Goal: Book appointment/travel/reservation

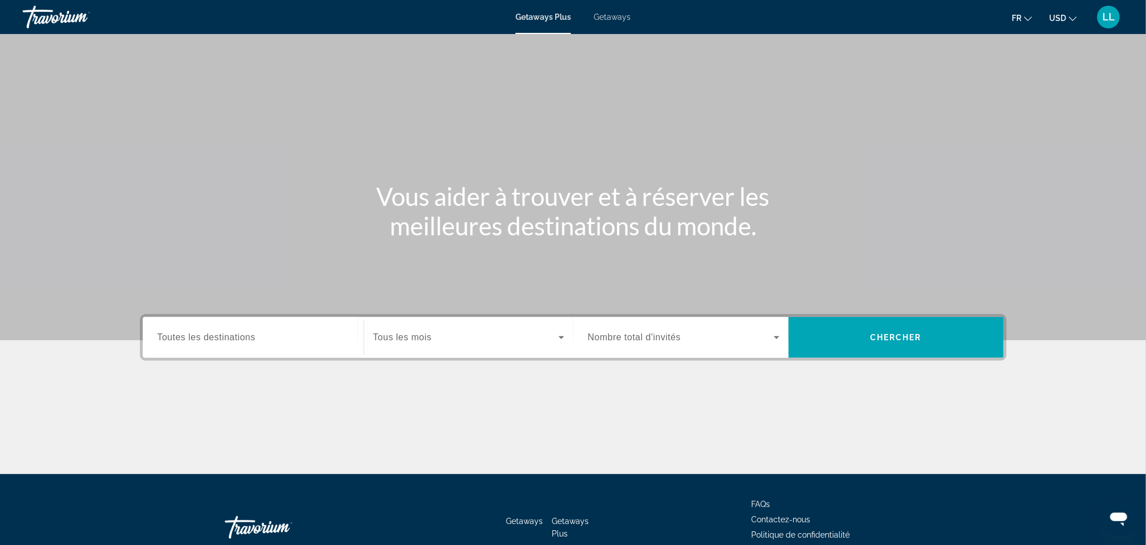
click at [281, 325] on div "Search widget" at bounding box center [254, 337] width 192 height 32
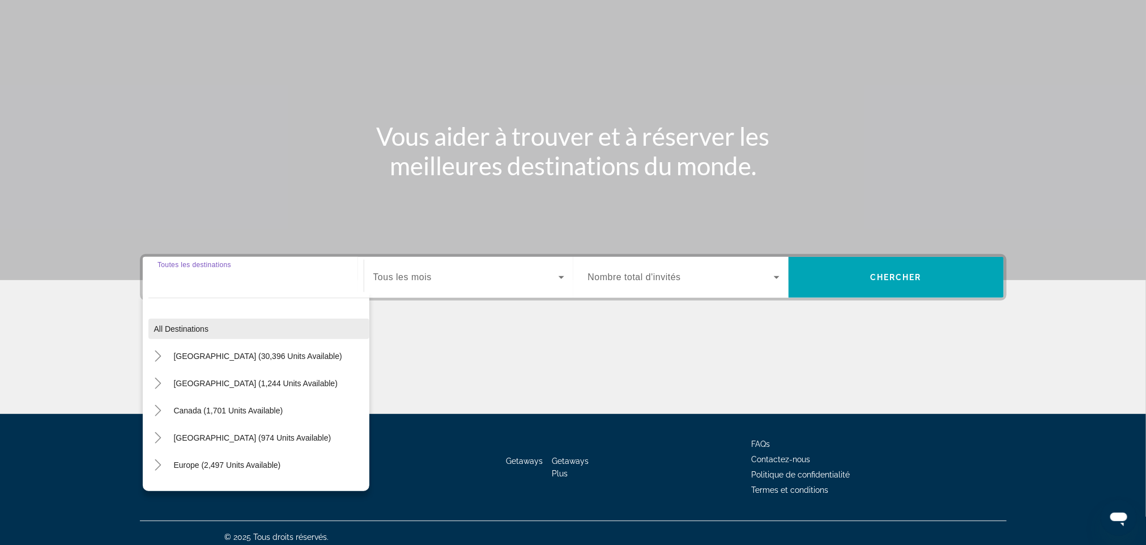
scroll to position [67, 0]
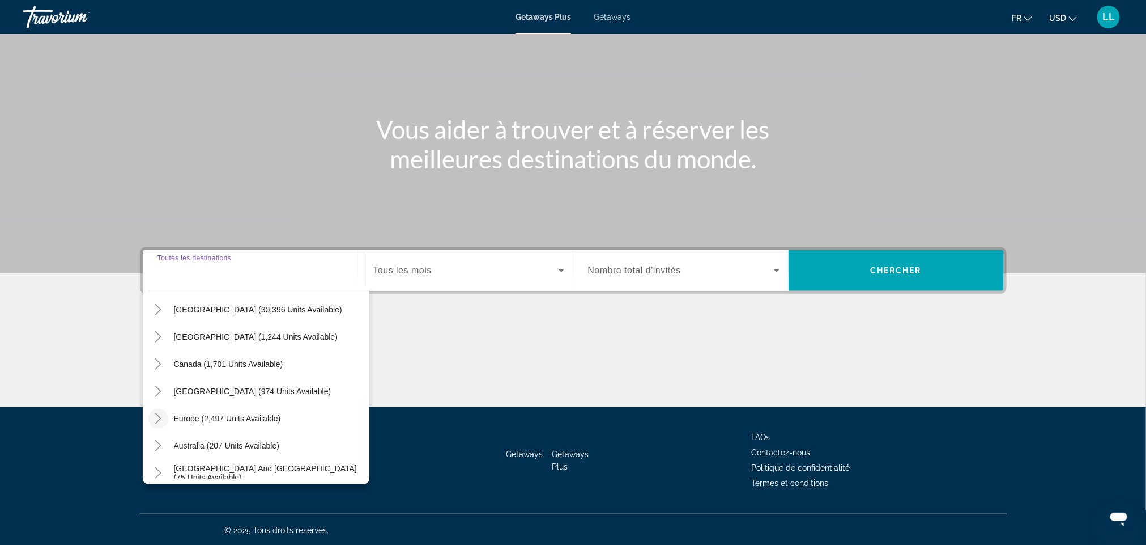
click at [158, 413] on icon "Toggle Europe (2,497 units available)" at bounding box center [157, 418] width 11 height 11
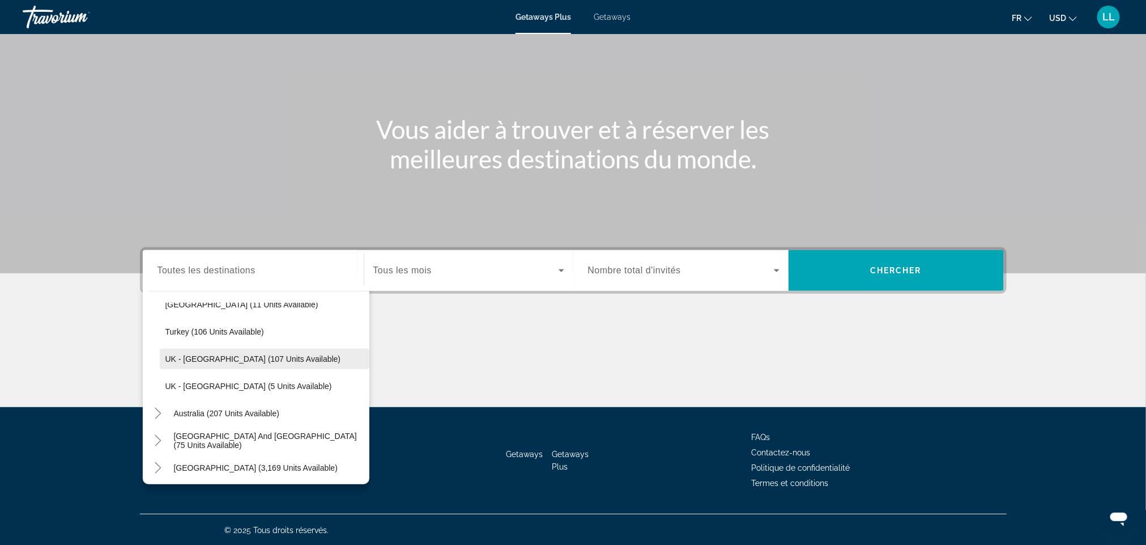
scroll to position [585, 0]
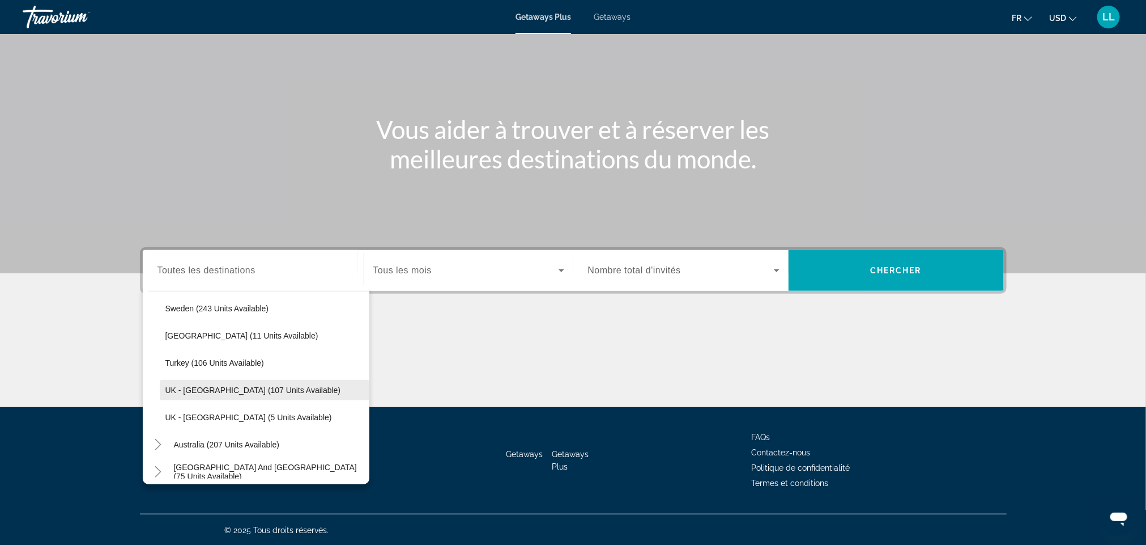
click at [210, 393] on span "UK - [GEOGRAPHIC_DATA] (107 units available)" at bounding box center [253, 389] width 176 height 9
type input "**********"
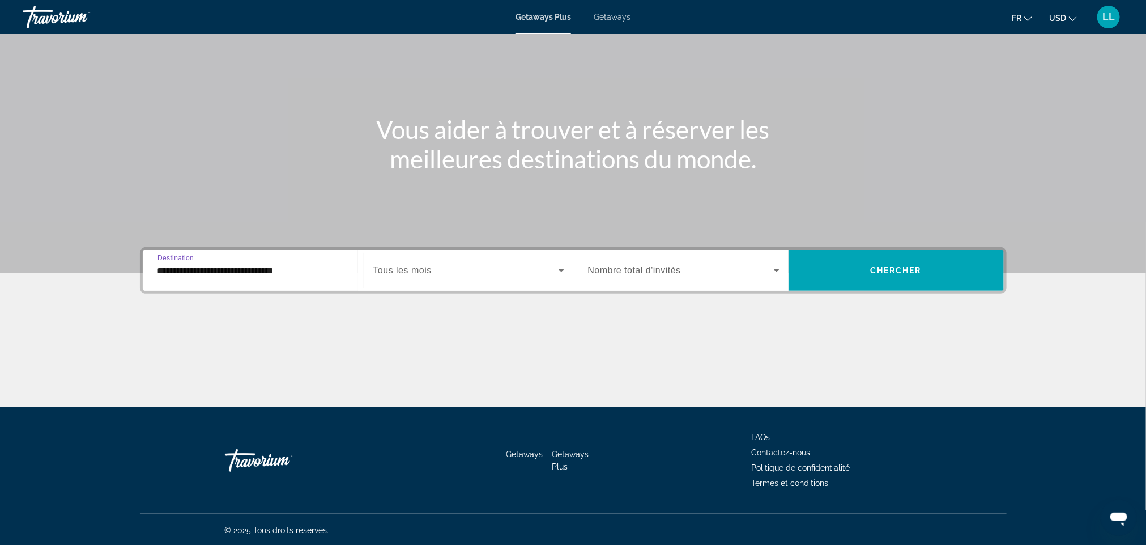
click at [453, 271] on span "Search widget" at bounding box center [465, 271] width 185 height 14
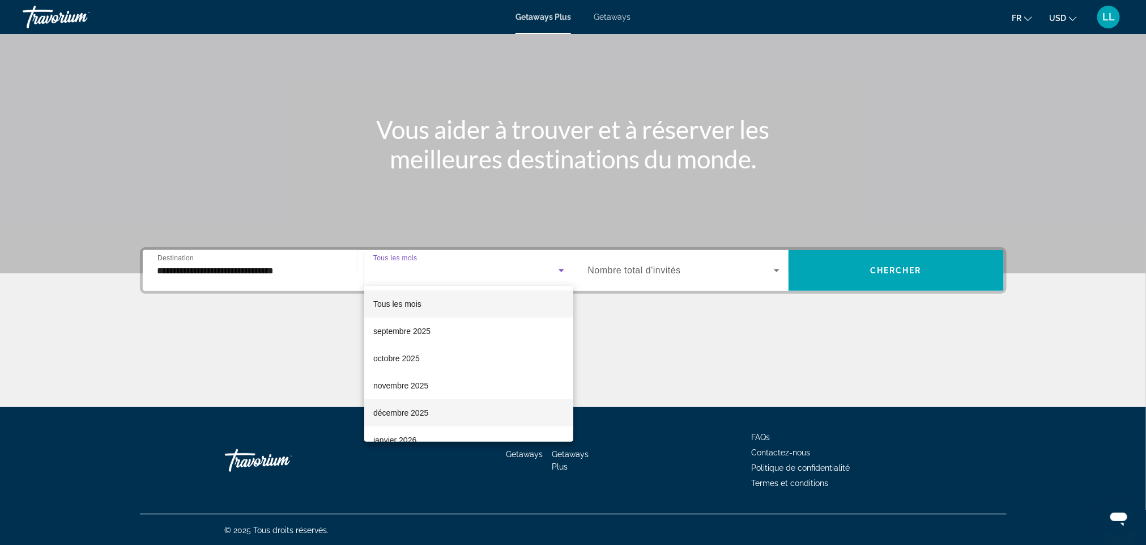
click at [438, 406] on mat-option "décembre 2025" at bounding box center [468, 412] width 209 height 27
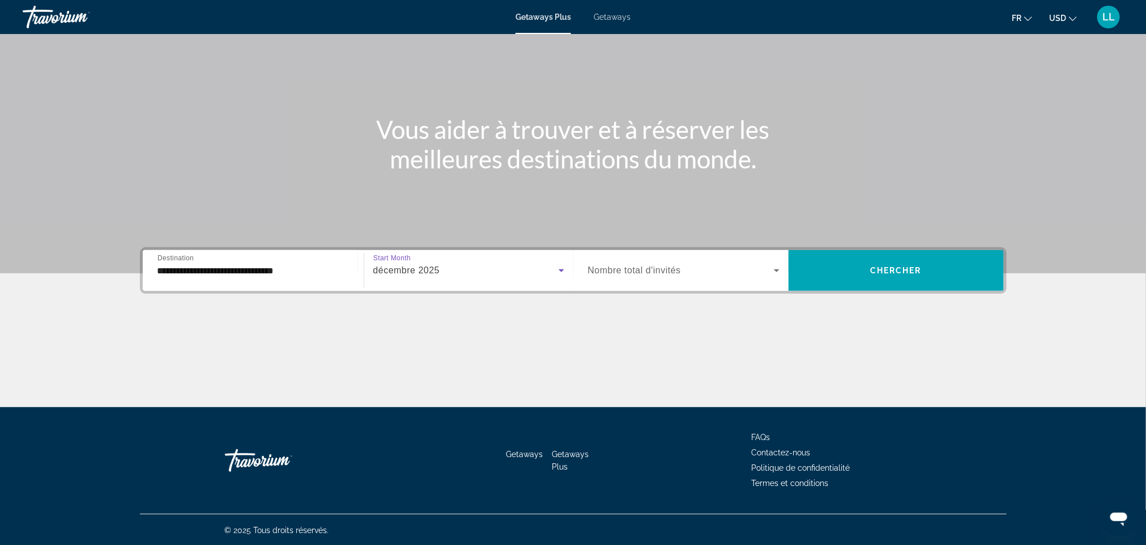
click at [658, 274] on span "Nombre total d'invités" at bounding box center [634, 270] width 93 height 10
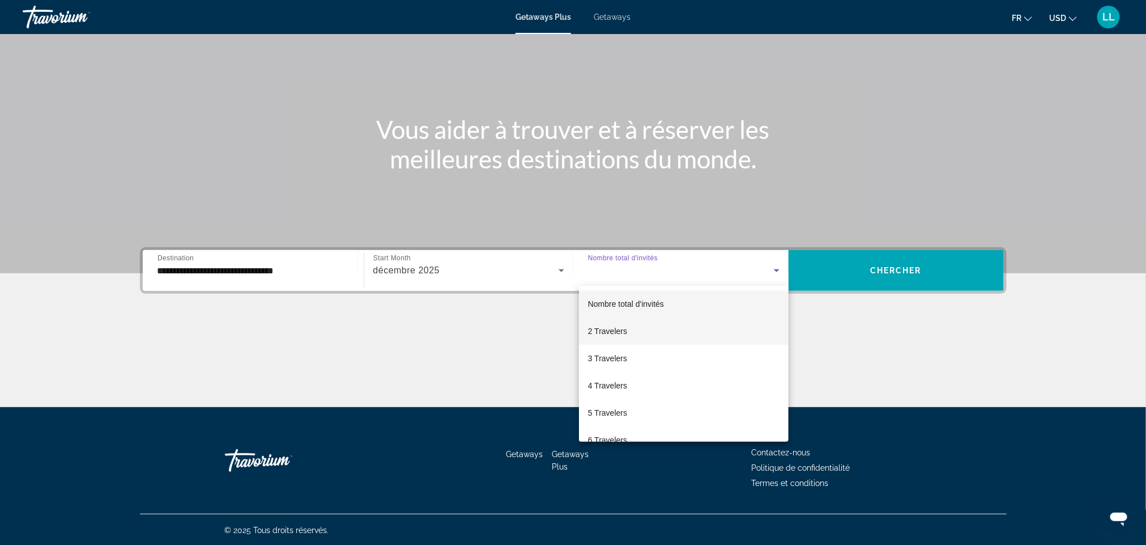
click at [643, 332] on mat-option "2 Travelers" at bounding box center [684, 330] width 210 height 27
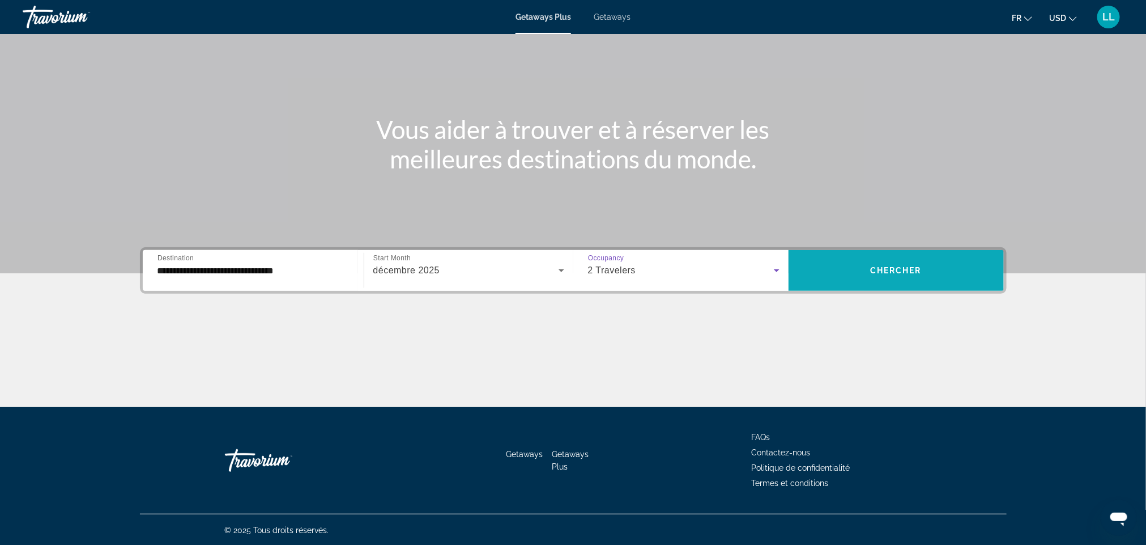
click at [814, 255] on span "Search widget" at bounding box center [896, 270] width 215 height 41
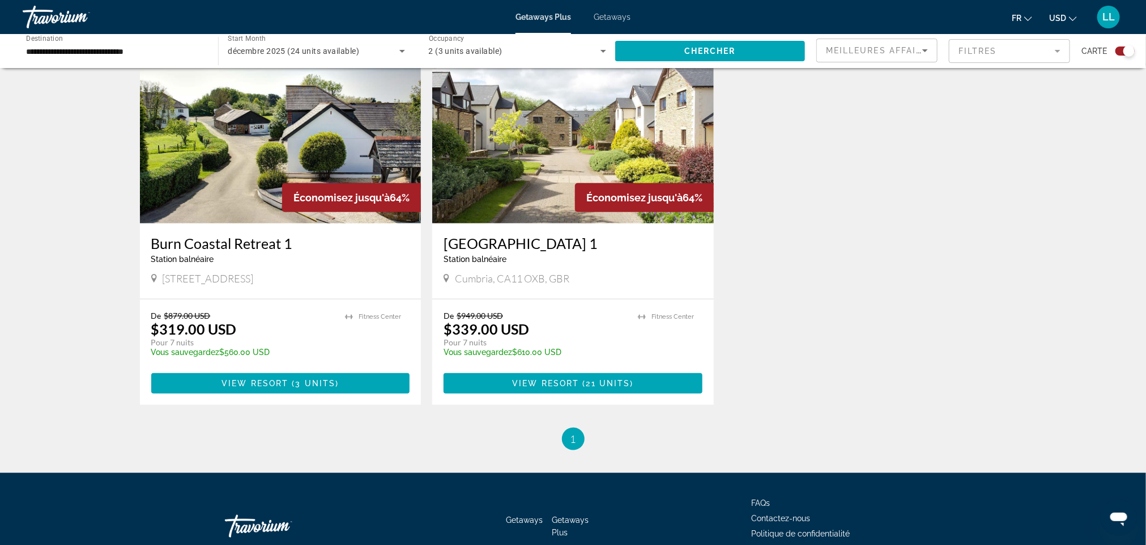
scroll to position [423, 0]
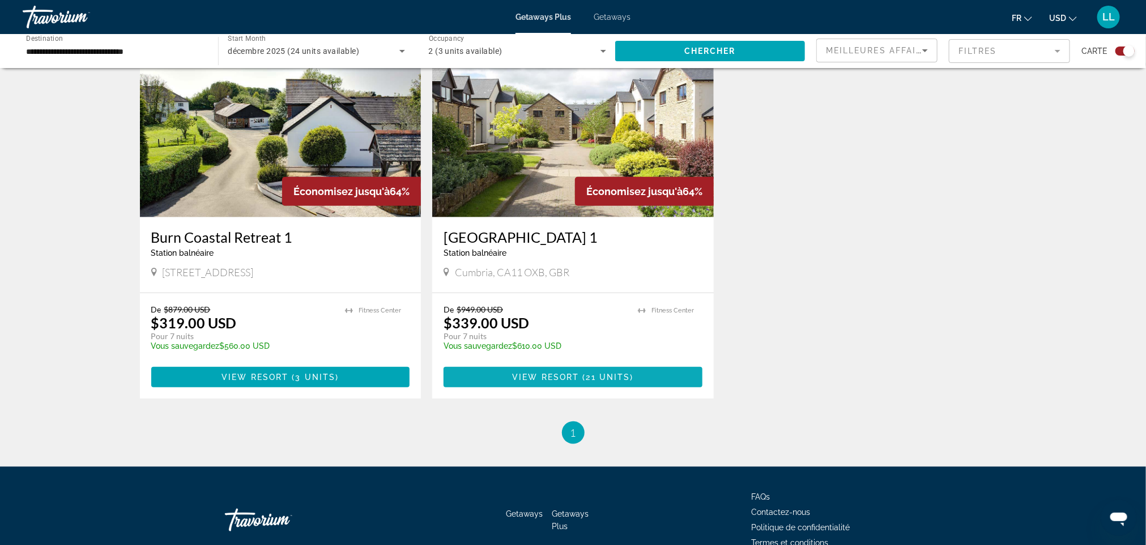
click at [478, 368] on span "Main content" at bounding box center [573, 376] width 259 height 27
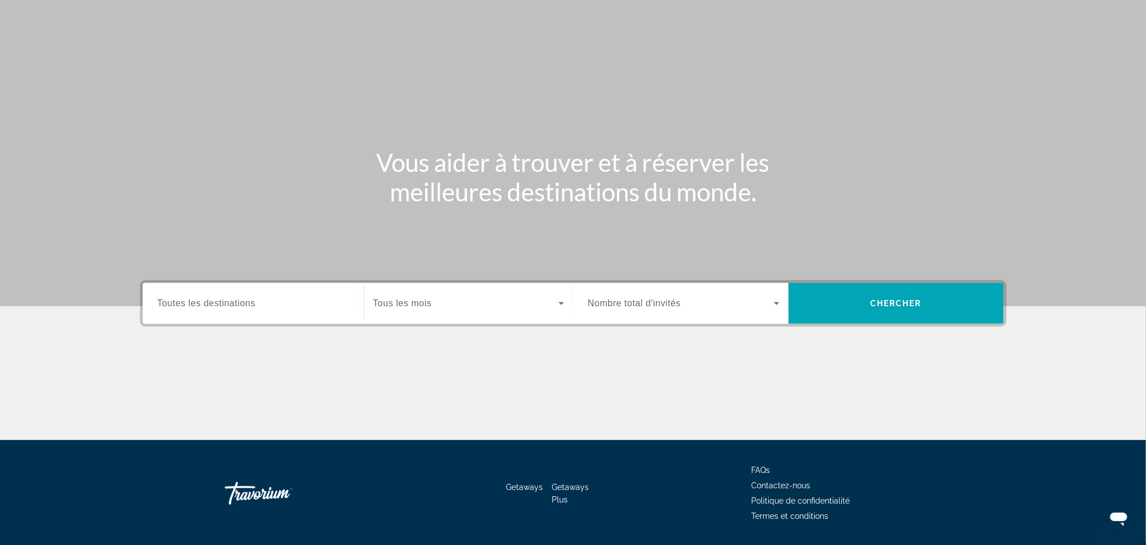
scroll to position [66, 0]
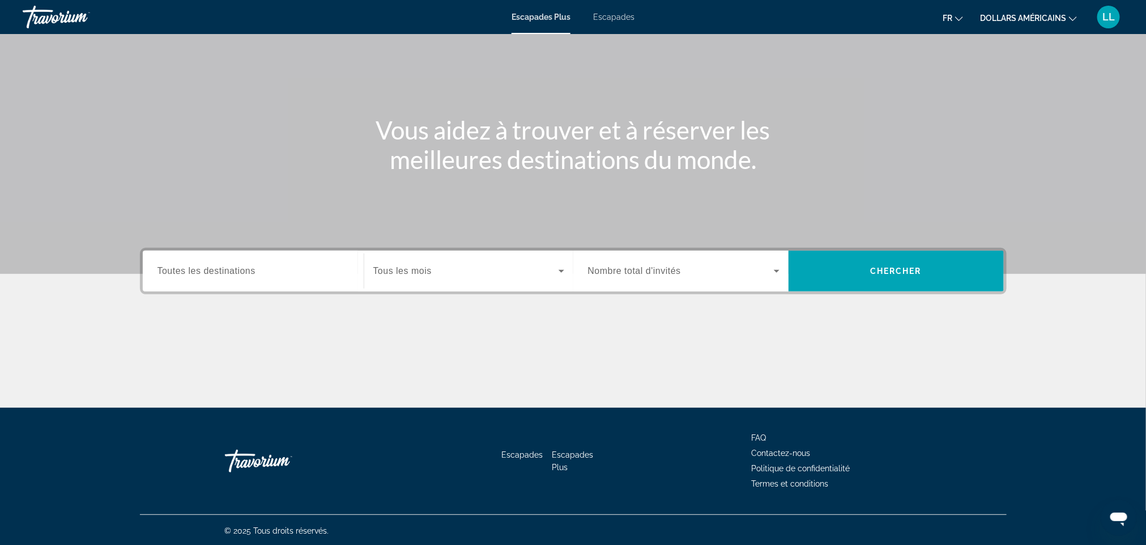
click at [300, 267] on input "Destination Toutes les destinations" at bounding box center [254, 272] width 192 height 14
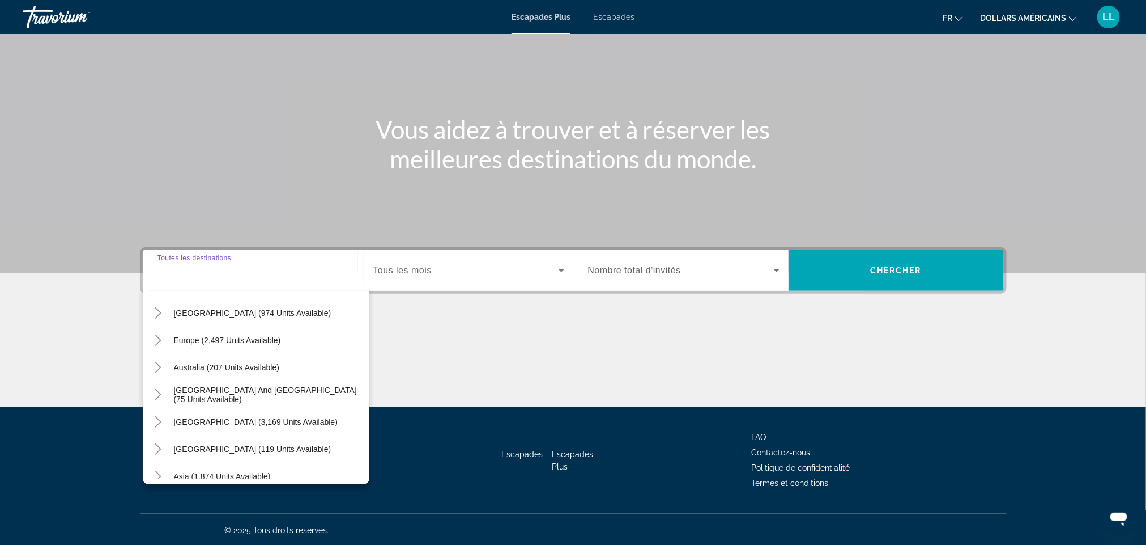
scroll to position [119, 0]
click at [222, 334] on span "Europe (2,497 units available)" at bounding box center [227, 338] width 107 height 9
type input "**********"
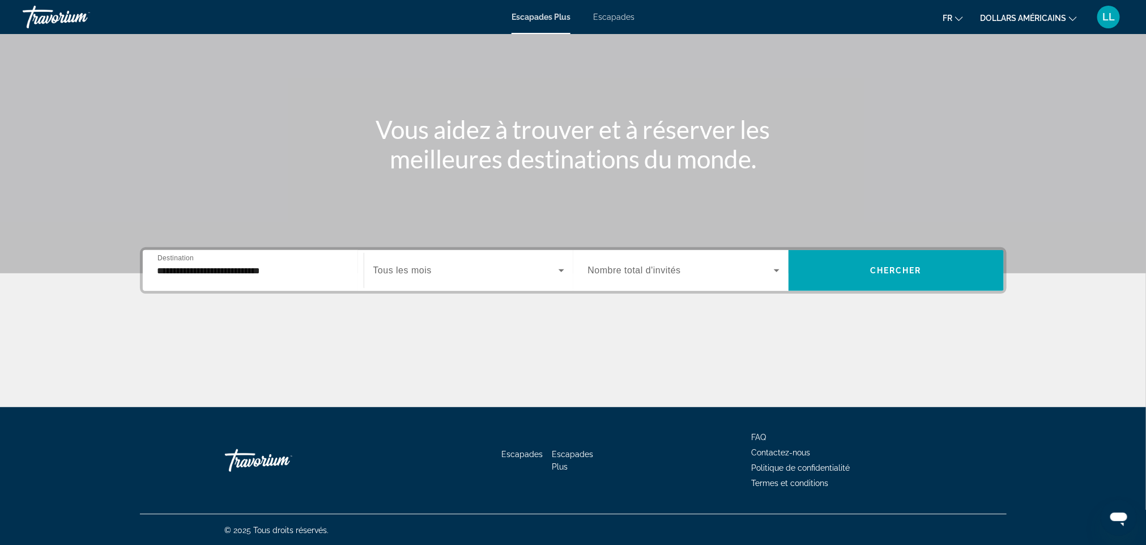
click at [427, 255] on div "Widget de recherche" at bounding box center [468, 270] width 191 height 32
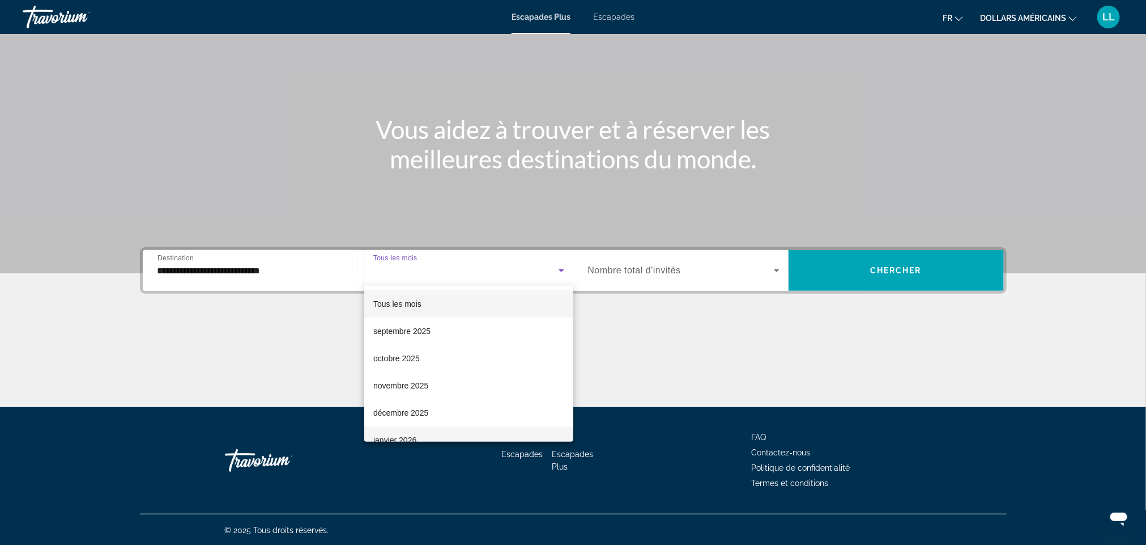
click at [417, 434] on mat-option "janvier 2026" at bounding box center [468, 439] width 209 height 27
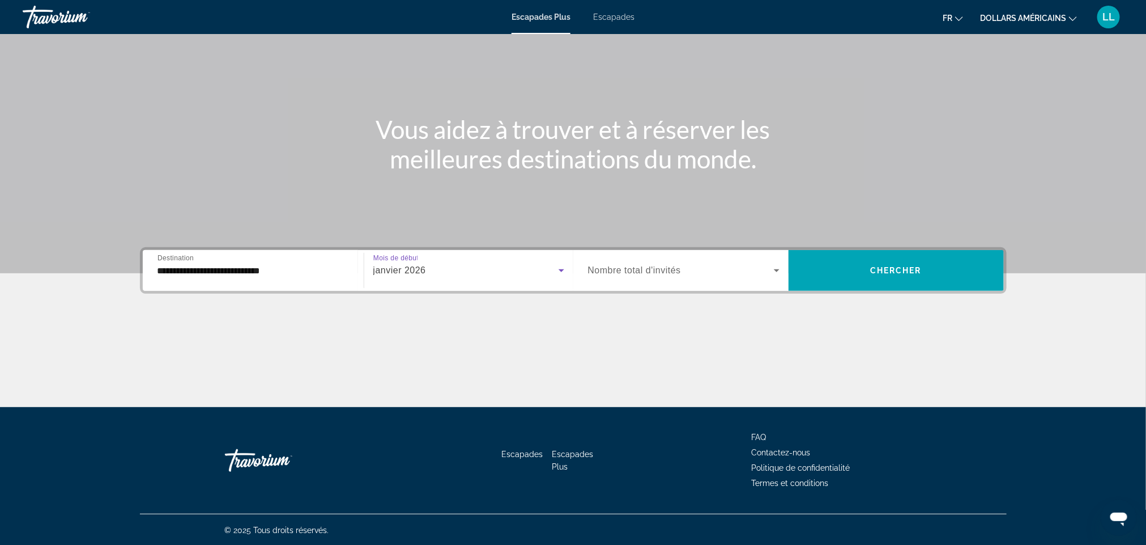
click at [626, 269] on font "Nombre total d'invités" at bounding box center [634, 270] width 93 height 10
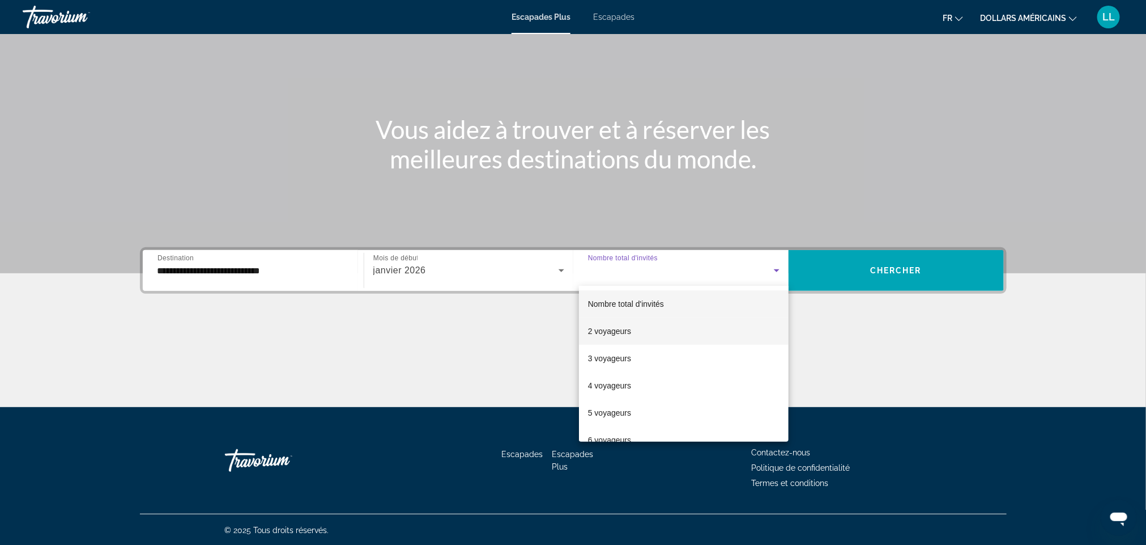
click at [621, 323] on mat-option "2 voyageurs" at bounding box center [684, 330] width 210 height 27
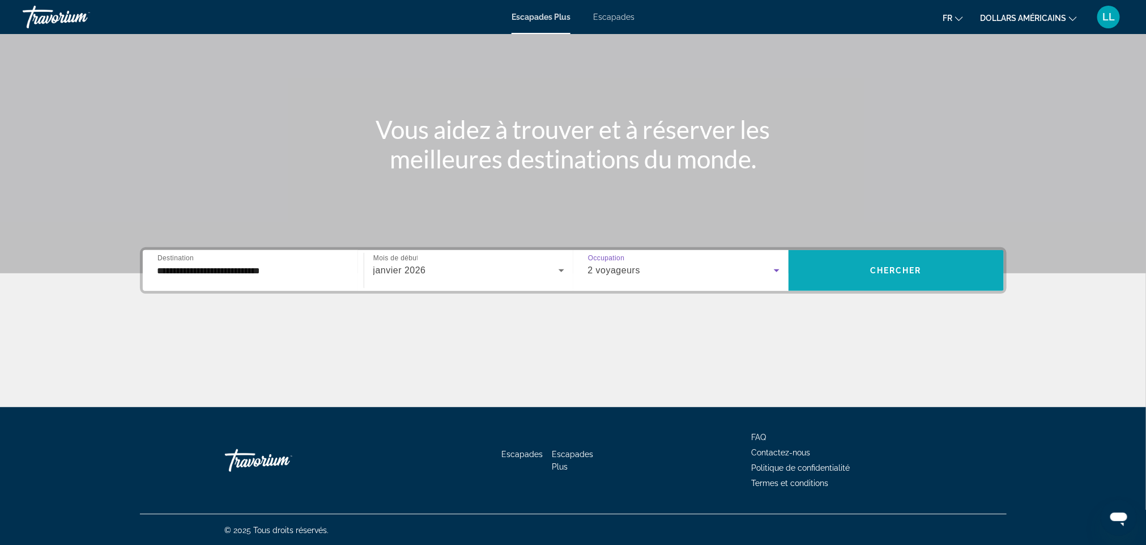
click at [842, 269] on span "Widget de recherche" at bounding box center [896, 270] width 215 height 27
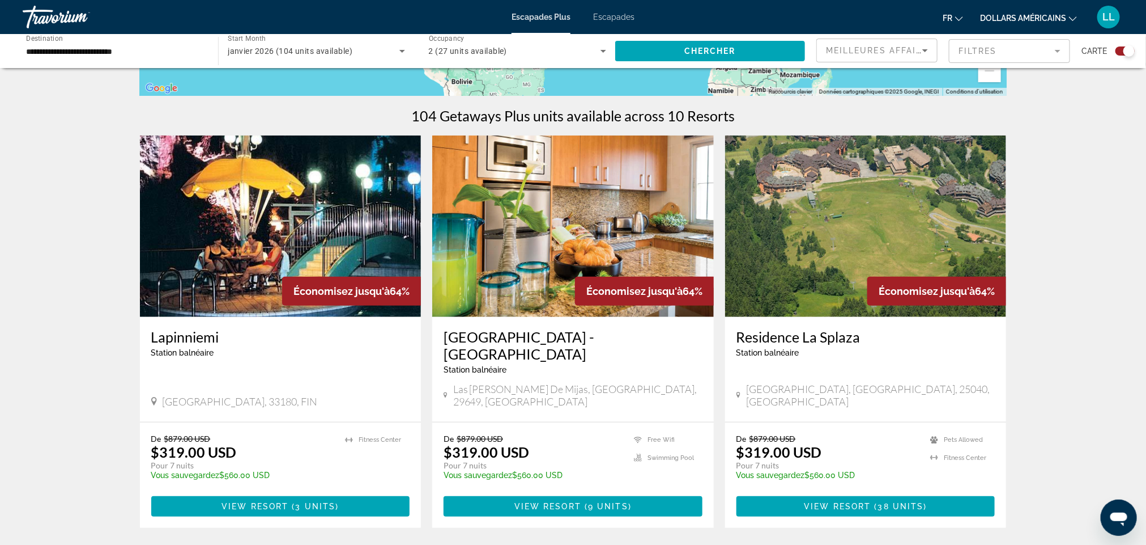
scroll to position [330, 0]
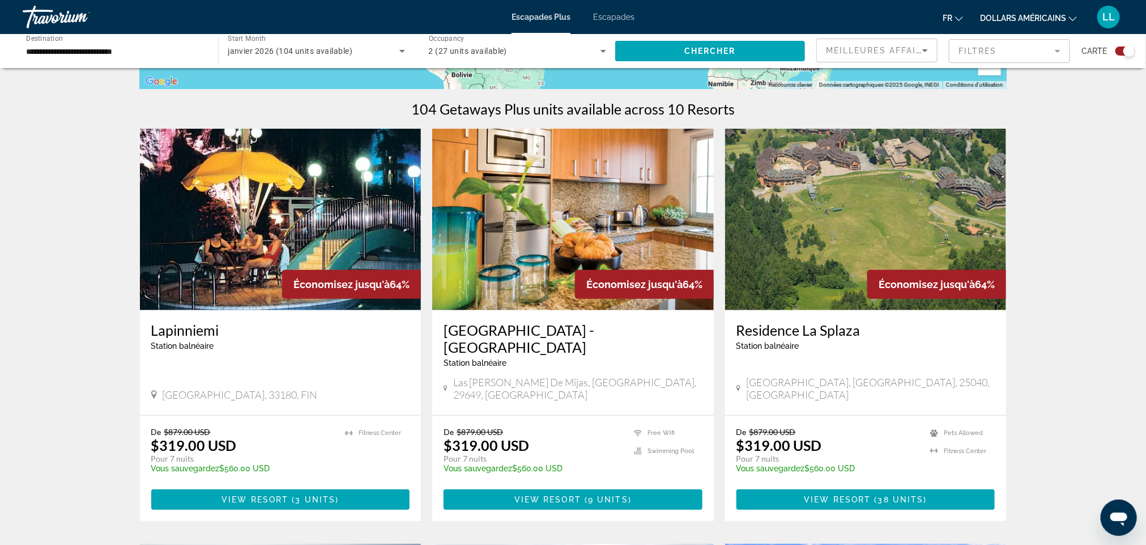
click at [198, 323] on h3 "Lapinniemi" at bounding box center [280, 329] width 259 height 17
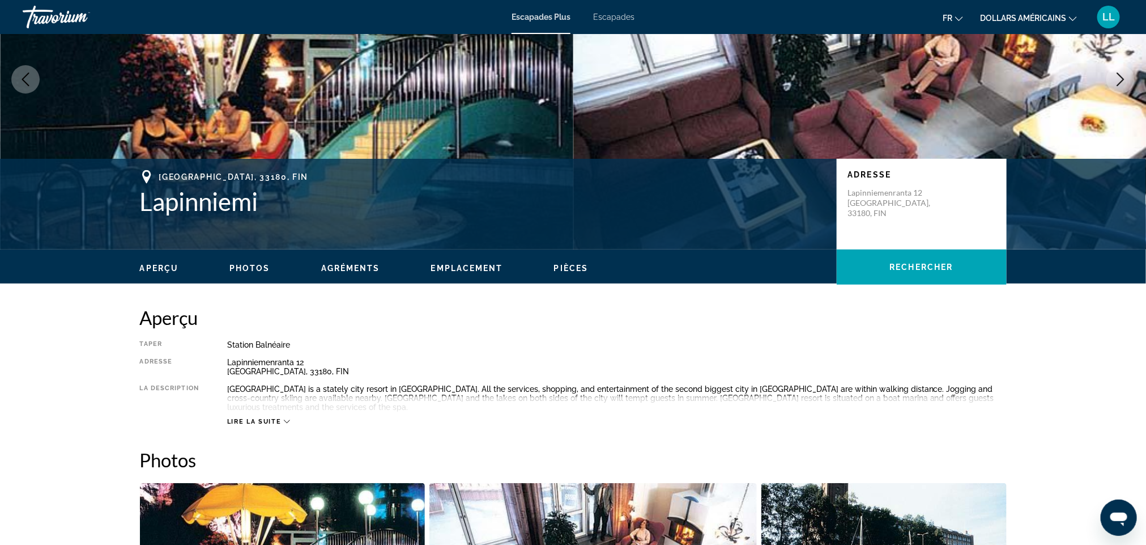
scroll to position [126, 0]
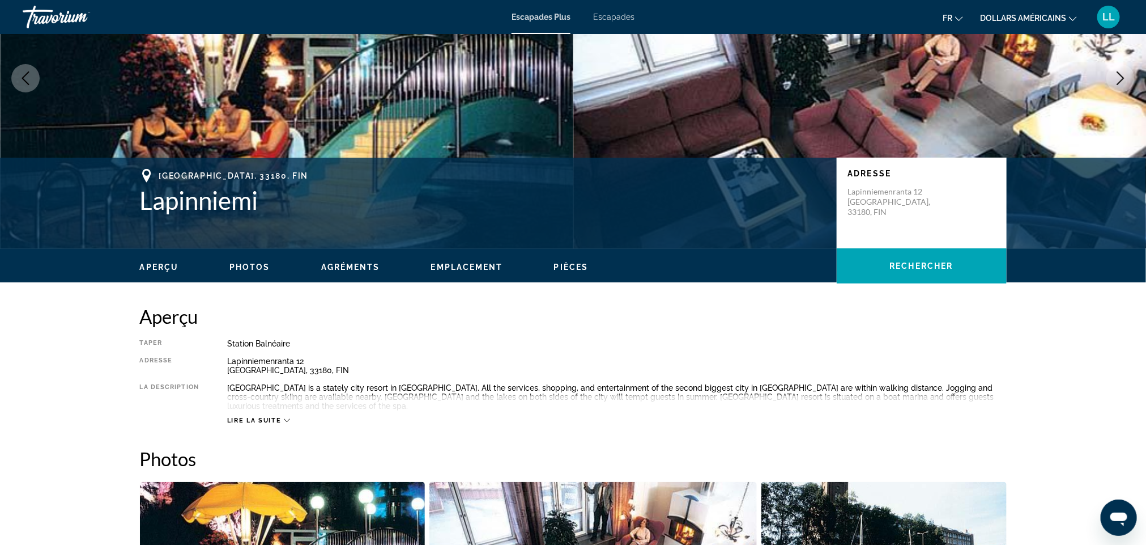
click at [272, 412] on div "Lire la suite" at bounding box center [617, 408] width 780 height 31
click at [272, 417] on span "Lire la suite" at bounding box center [254, 420] width 54 height 7
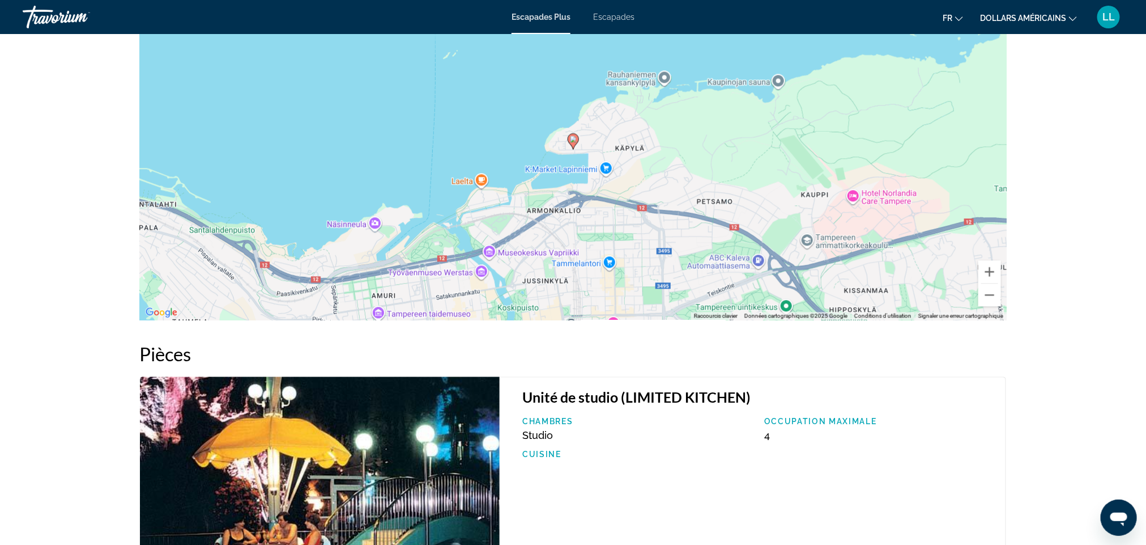
scroll to position [1289, 0]
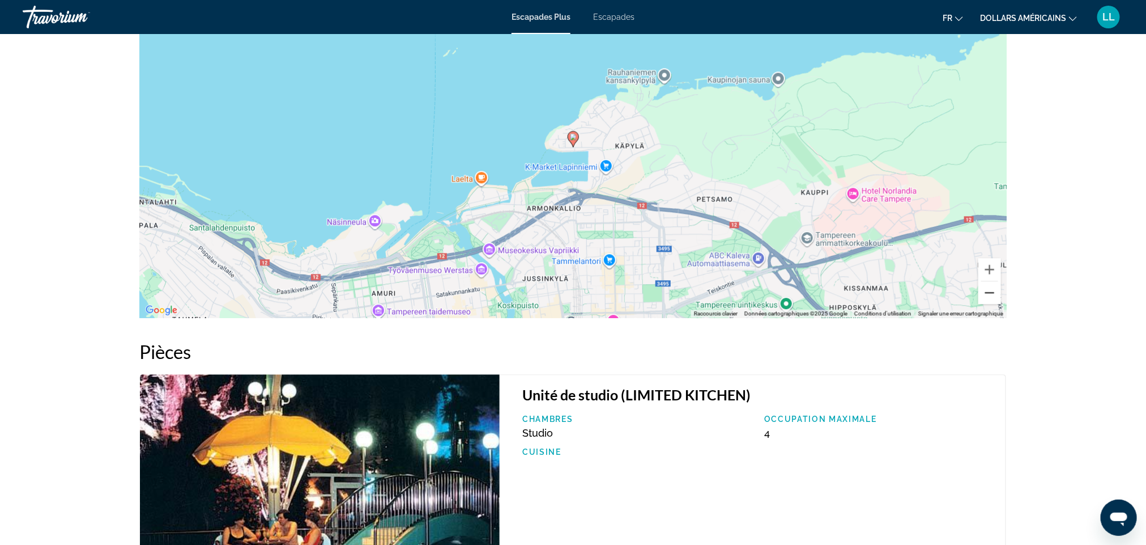
click at [993, 296] on button "Zoom arrière" at bounding box center [990, 292] width 23 height 23
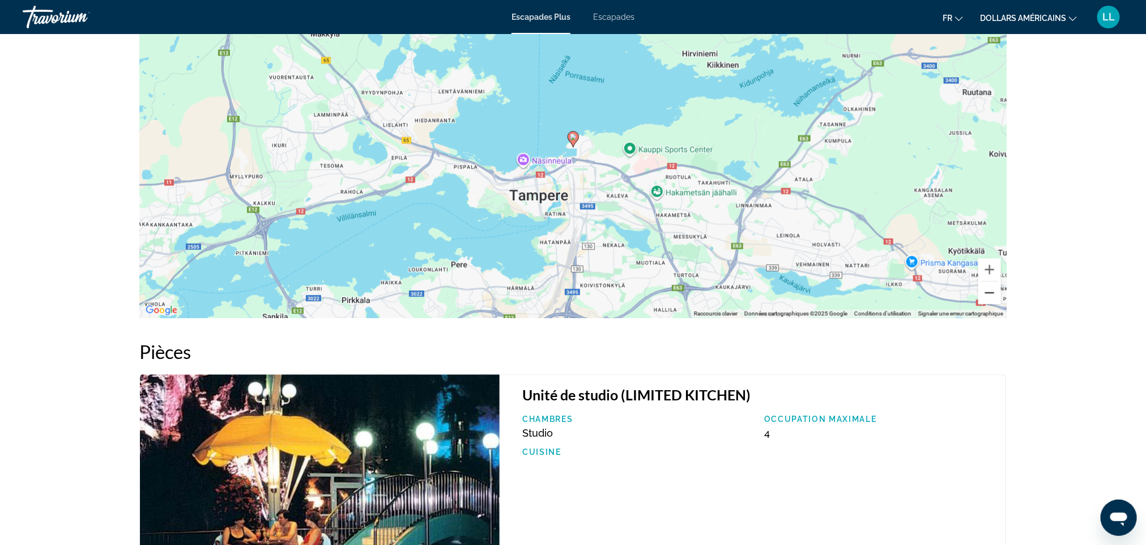
click at [993, 296] on button "Zoom arrière" at bounding box center [990, 292] width 23 height 23
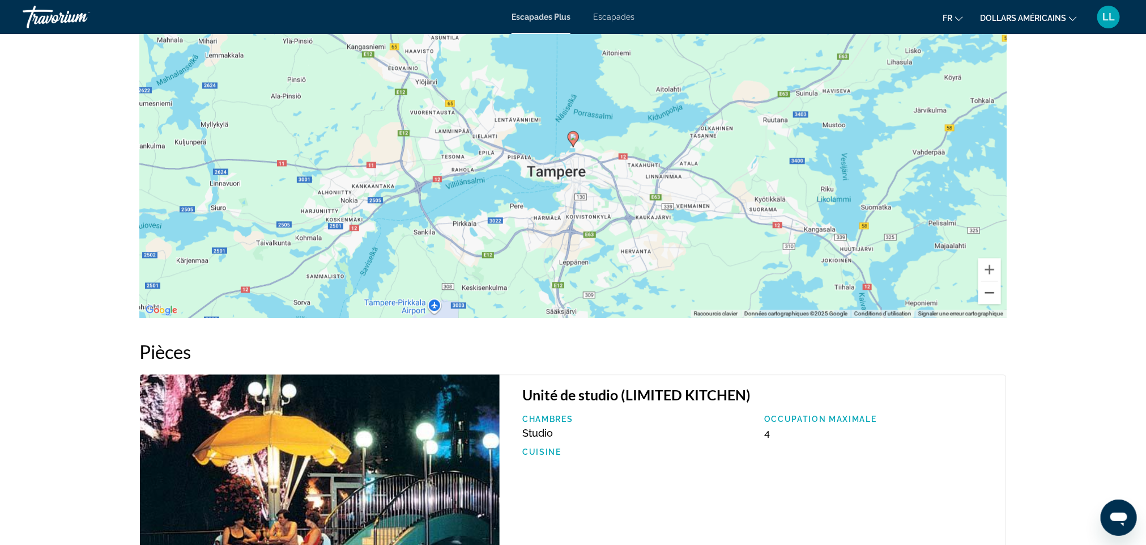
click at [993, 296] on button "Zoom arrière" at bounding box center [990, 292] width 23 height 23
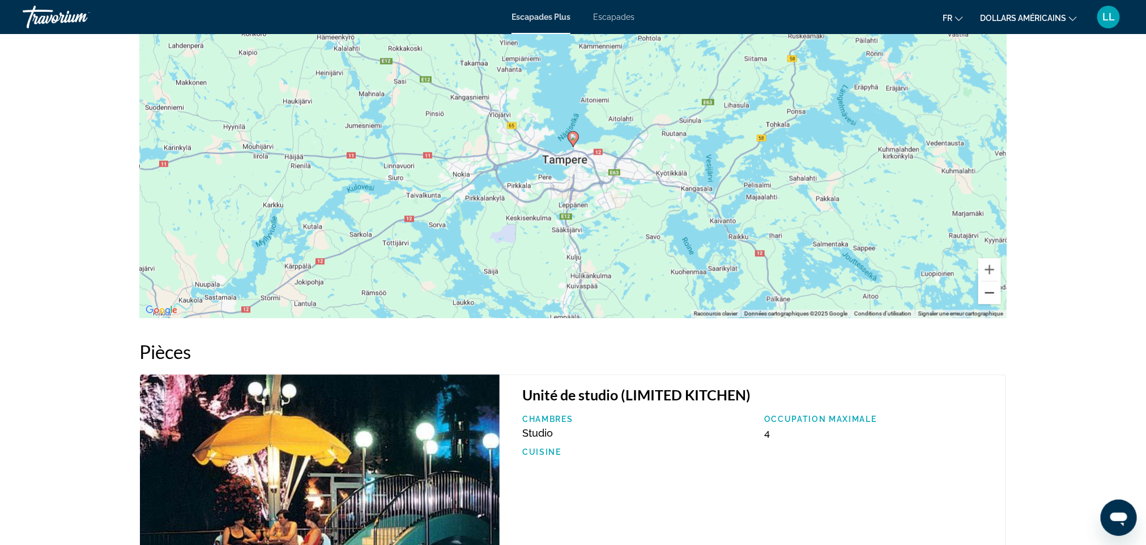
click at [993, 296] on button "Zoom arrière" at bounding box center [990, 292] width 23 height 23
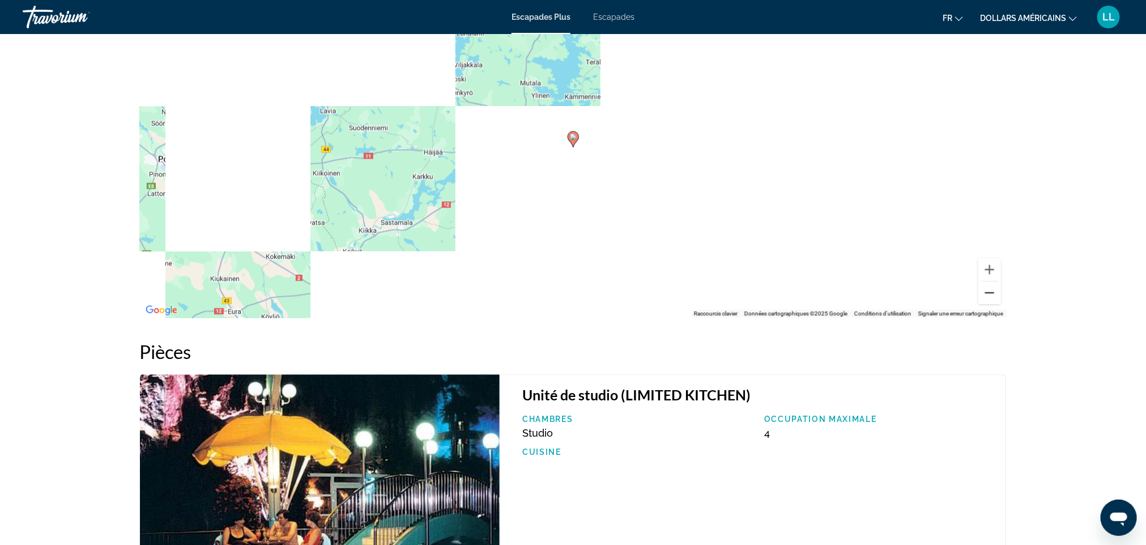
click at [993, 296] on button "Zoom arrière" at bounding box center [990, 292] width 23 height 23
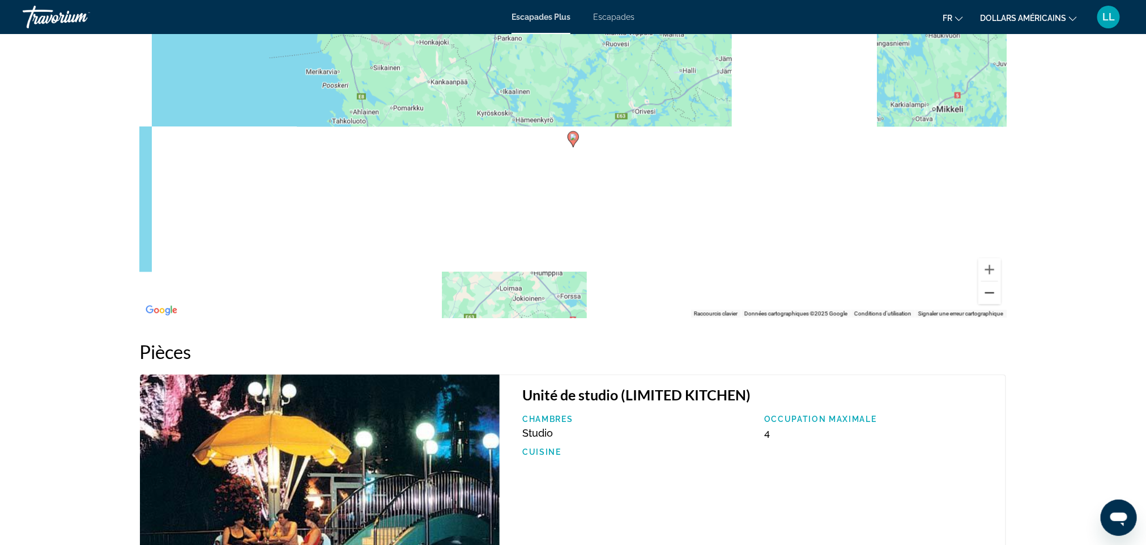
click at [993, 296] on button "Zoom arrière" at bounding box center [990, 292] width 23 height 23
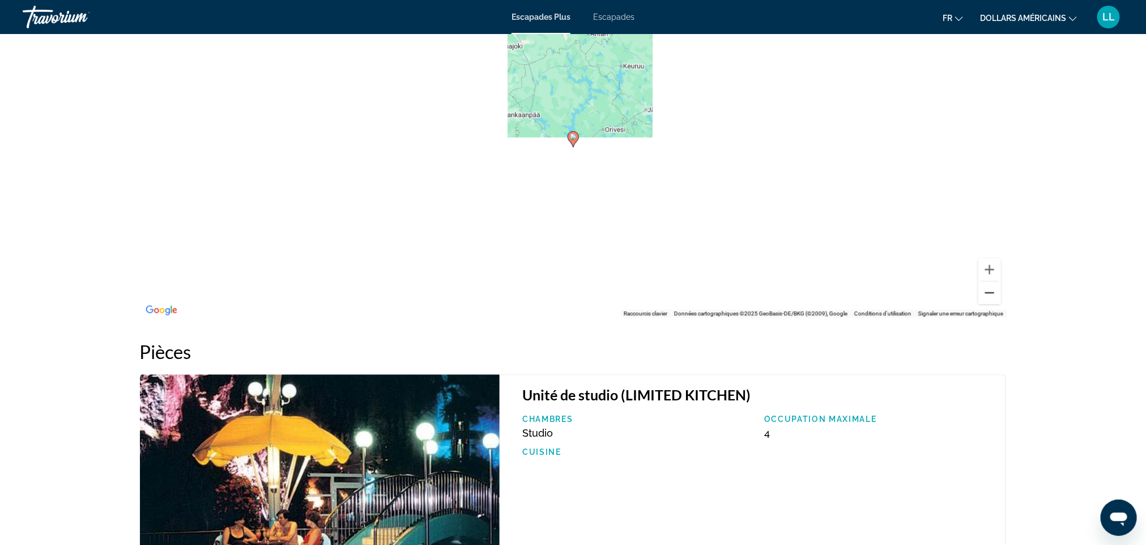
click at [993, 296] on button "Zoom arrière" at bounding box center [990, 292] width 23 height 23
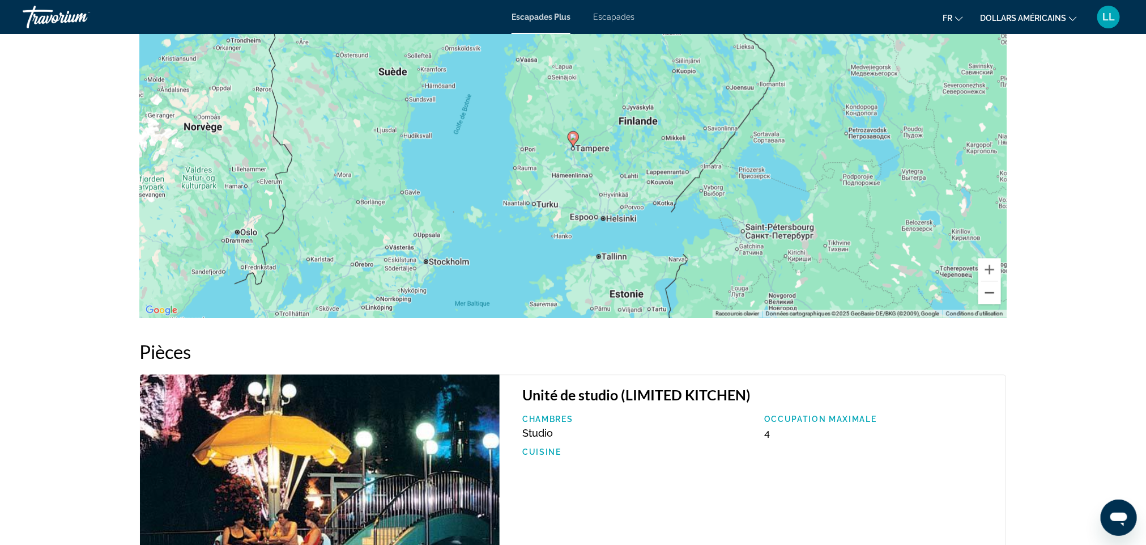
click at [993, 296] on button "Zoom arrière" at bounding box center [990, 292] width 23 height 23
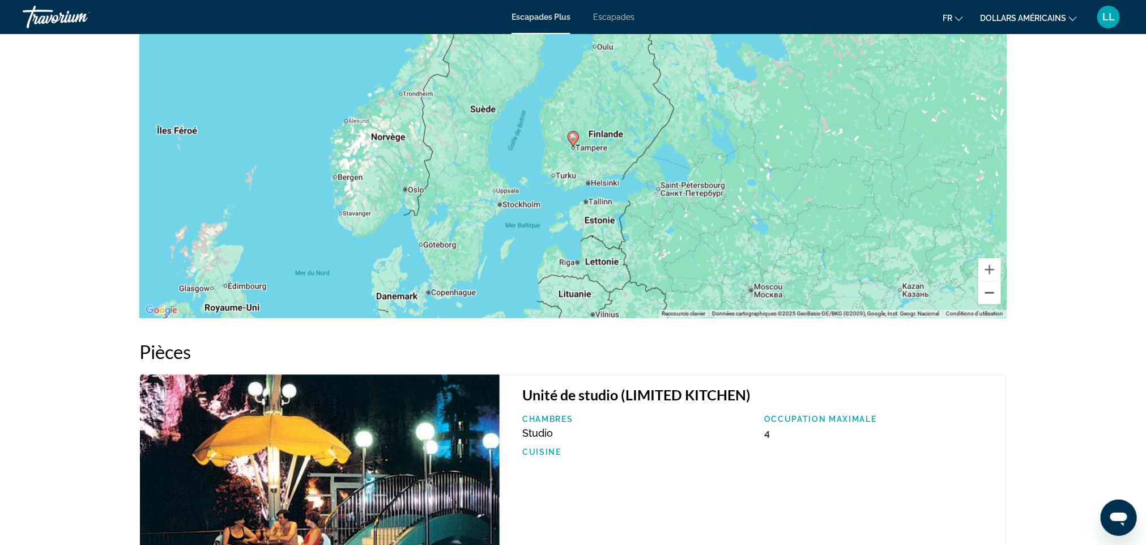
click at [993, 296] on button "Zoom arrière" at bounding box center [990, 292] width 23 height 23
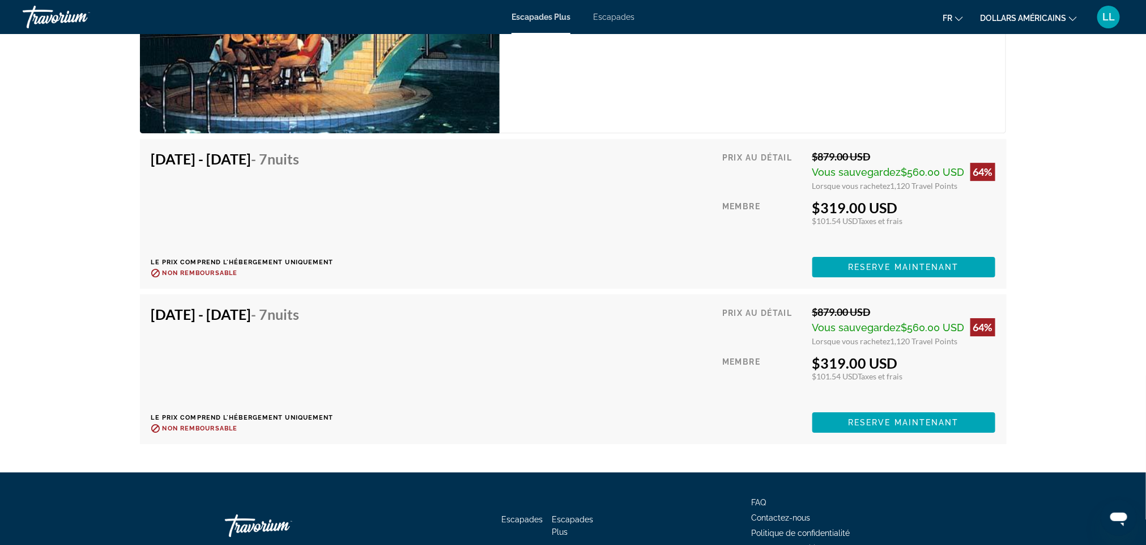
scroll to position [1792, 0]
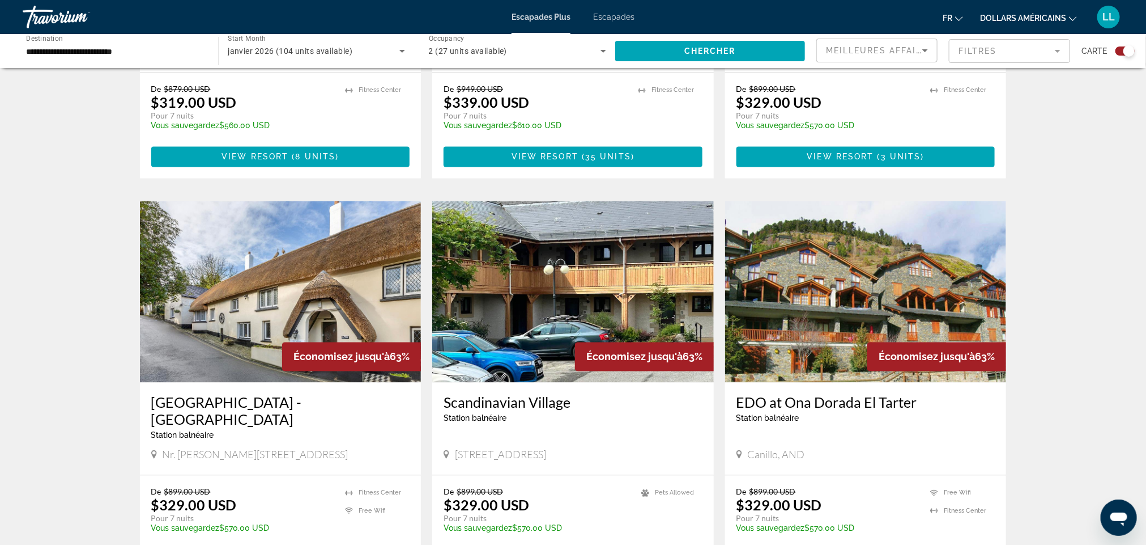
scroll to position [1078, 0]
